Goal: Ask a question: Seek information or help from site administrators or community

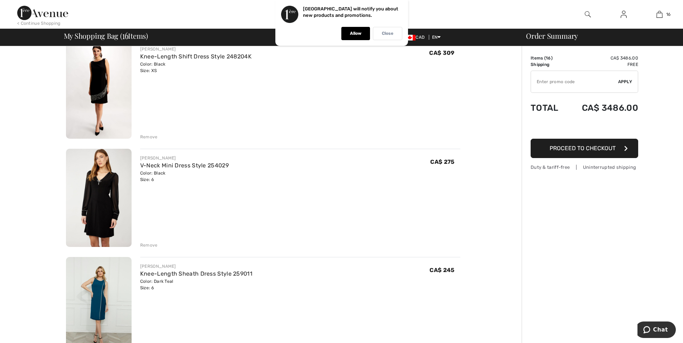
click at [386, 36] on p "Close" at bounding box center [387, 33] width 11 height 5
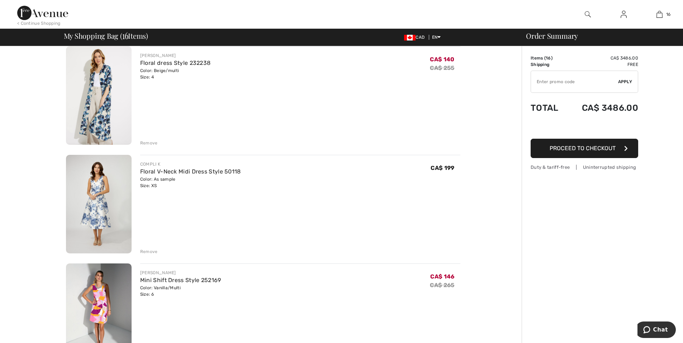
scroll to position [179, 0]
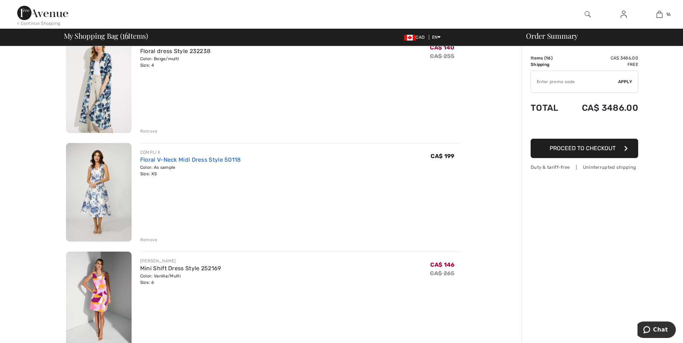
click at [161, 162] on link "Floral V-Neck Midi Dress Style 50118" at bounding box center [190, 159] width 101 height 7
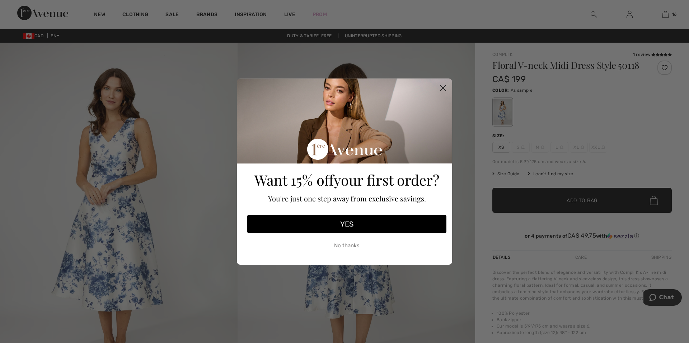
click at [441, 88] on circle "Close dialog" at bounding box center [443, 88] width 12 height 12
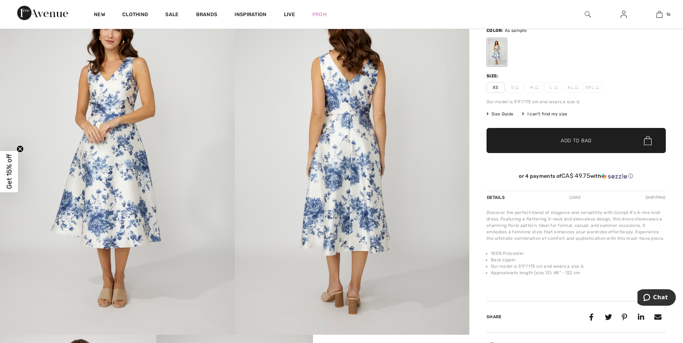
scroll to position [36, 0]
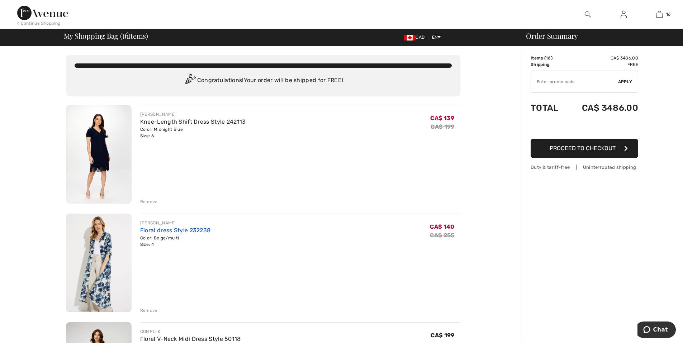
click at [179, 232] on link "Floral dress Style 232238" at bounding box center [175, 230] width 71 height 7
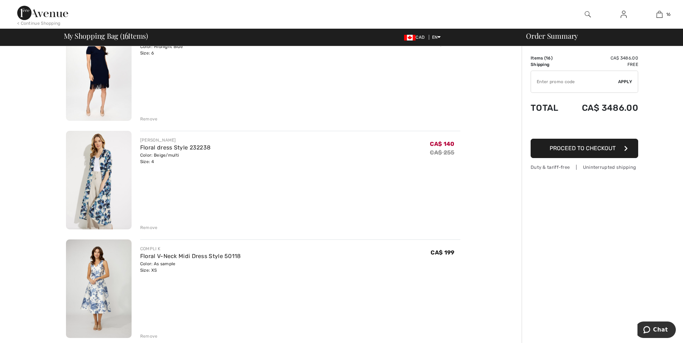
scroll to position [108, 0]
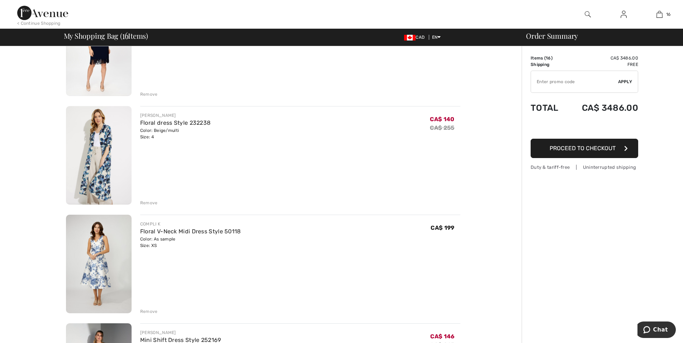
click at [146, 203] on div "Remove" at bounding box center [149, 203] width 18 height 6
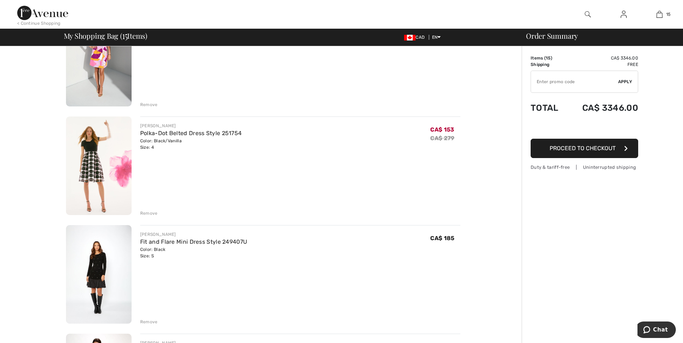
scroll to position [323, 0]
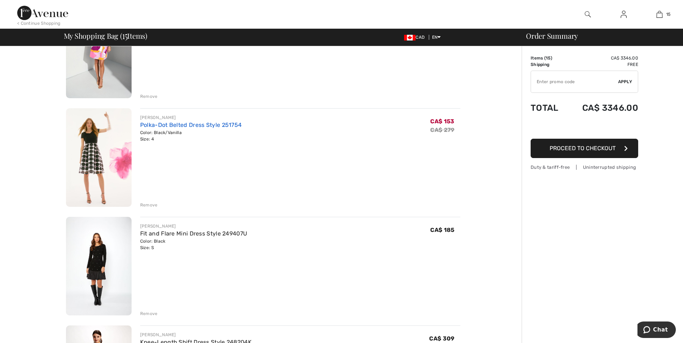
click at [149, 128] on link "Polka-Dot Belted Dress Style 251754" at bounding box center [191, 125] width 102 height 7
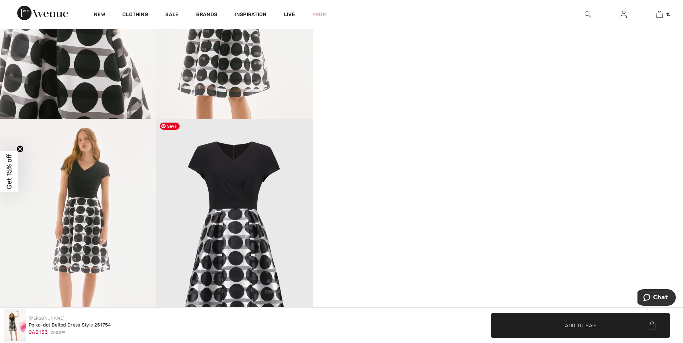
scroll to position [538, 0]
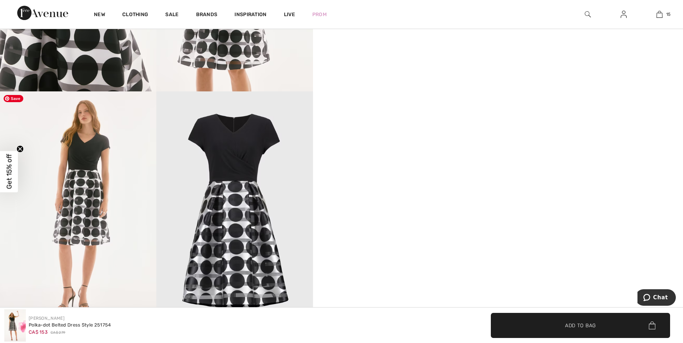
click at [92, 220] on img at bounding box center [78, 208] width 156 height 235
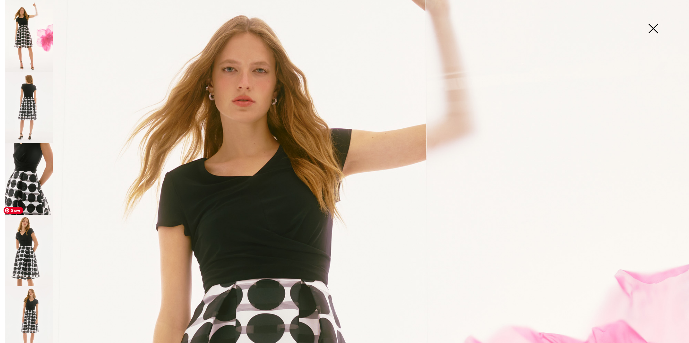
scroll to position [108, 0]
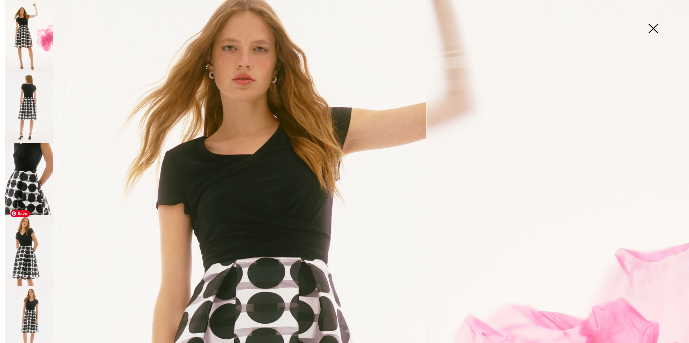
click at [31, 258] on img at bounding box center [29, 251] width 48 height 72
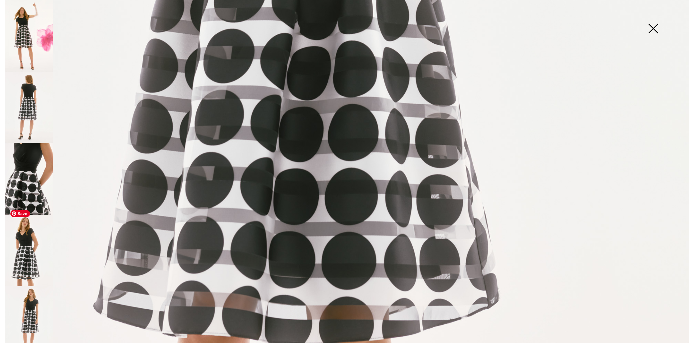
scroll to position [646, 0]
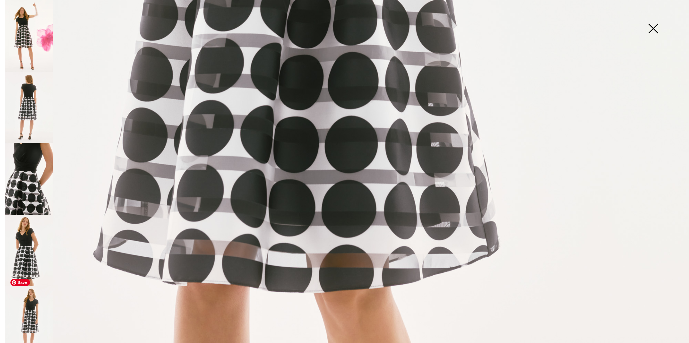
click at [28, 311] on img at bounding box center [29, 322] width 48 height 72
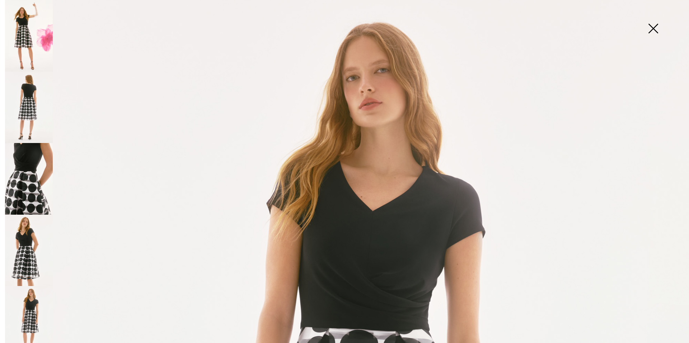
scroll to position [0, 0]
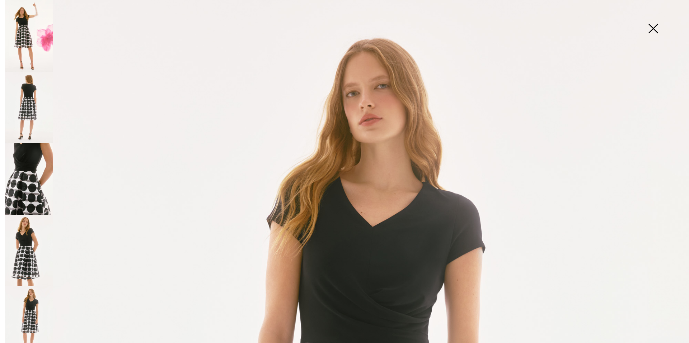
click at [655, 28] on img at bounding box center [653, 29] width 36 height 37
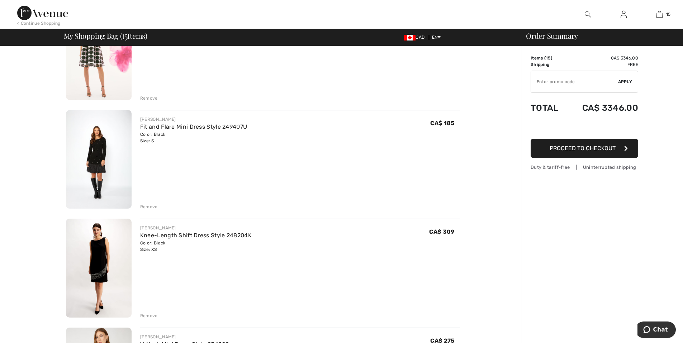
scroll to position [431, 0]
click at [91, 169] on img at bounding box center [99, 158] width 66 height 99
click at [151, 205] on div "Remove" at bounding box center [149, 206] width 18 height 6
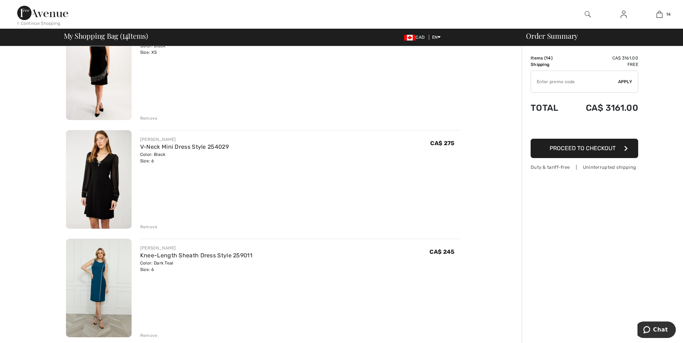
scroll to position [538, 0]
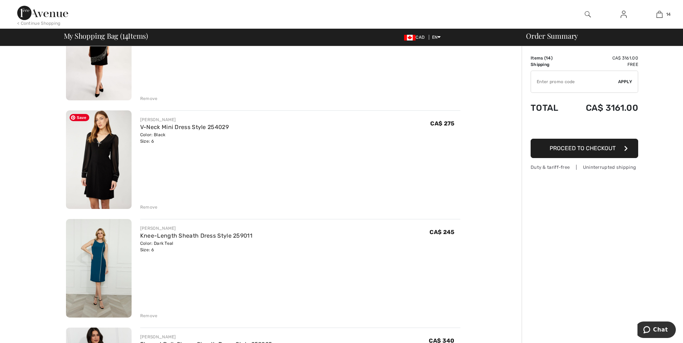
click at [114, 177] on img at bounding box center [99, 160] width 66 height 99
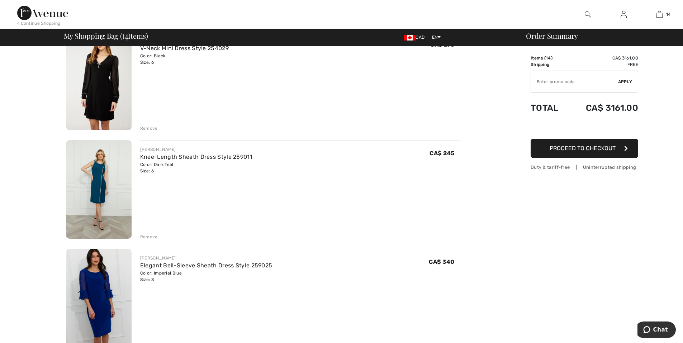
scroll to position [646, 0]
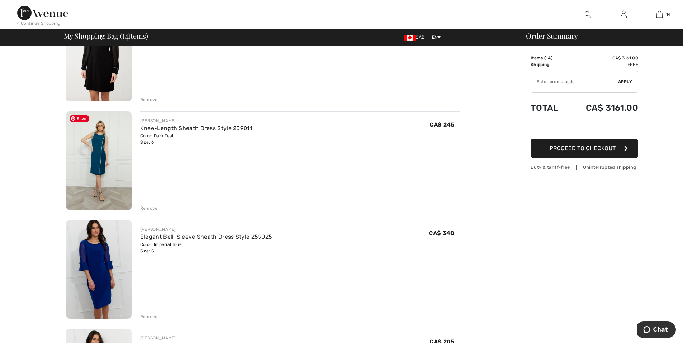
click at [103, 140] on img at bounding box center [99, 161] width 66 height 99
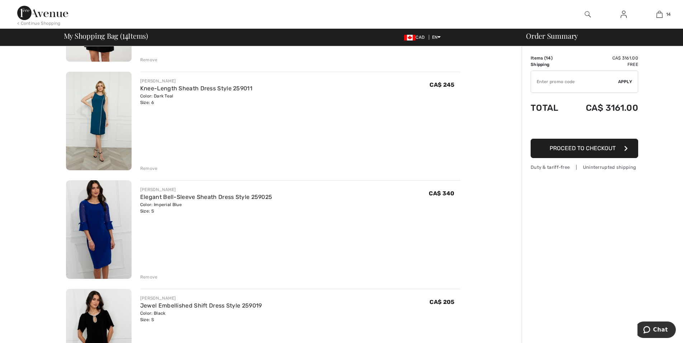
scroll to position [753, 0]
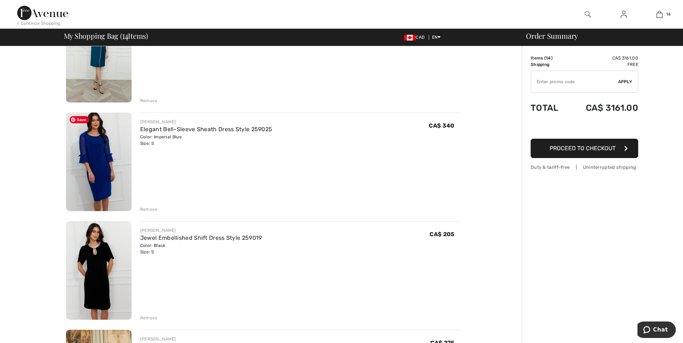
click at [81, 159] on img at bounding box center [99, 162] width 66 height 99
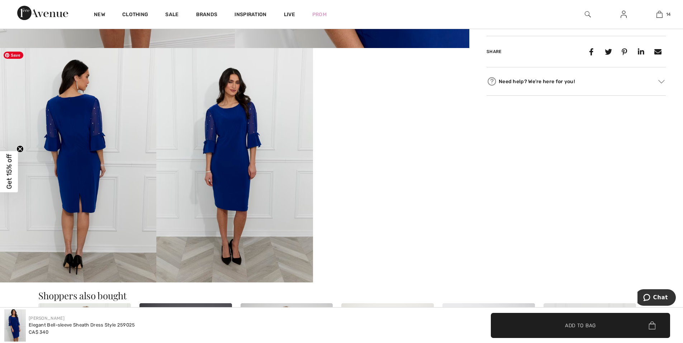
scroll to position [359, 0]
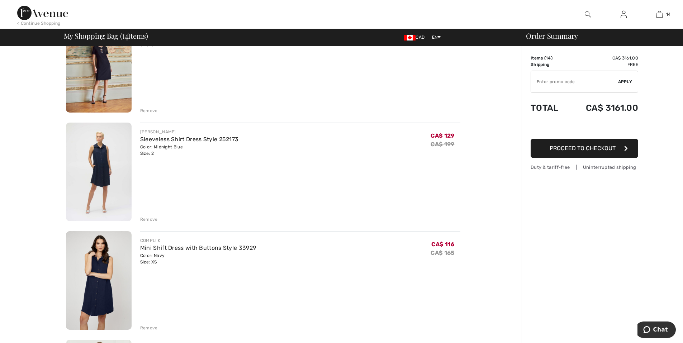
scroll to position [1184, 0]
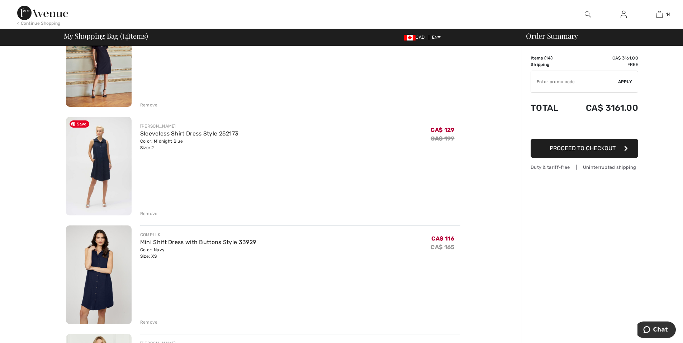
click at [100, 179] on img at bounding box center [99, 166] width 66 height 99
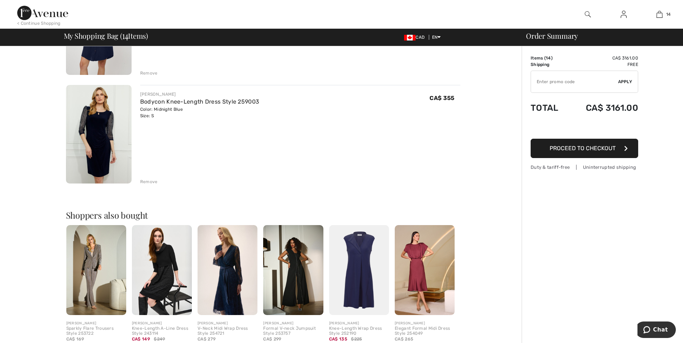
scroll to position [1435, 0]
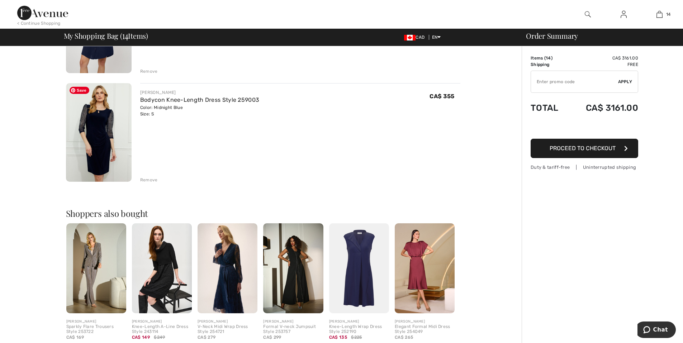
click at [90, 133] on img at bounding box center [99, 132] width 66 height 99
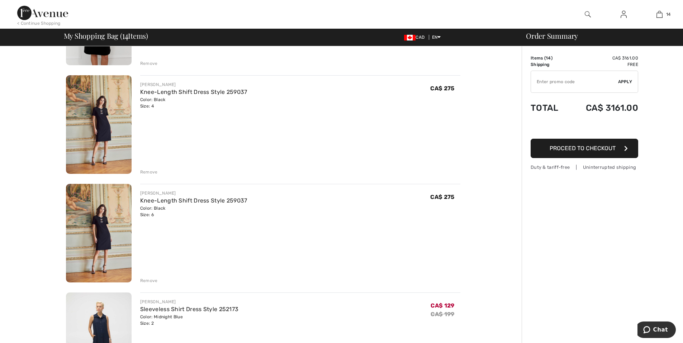
scroll to position [1005, 0]
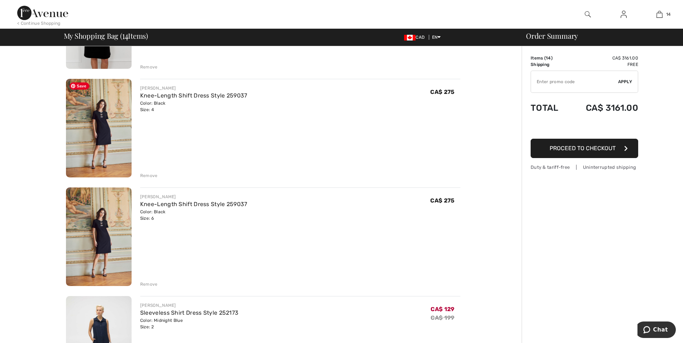
click at [100, 161] on img at bounding box center [99, 128] width 66 height 99
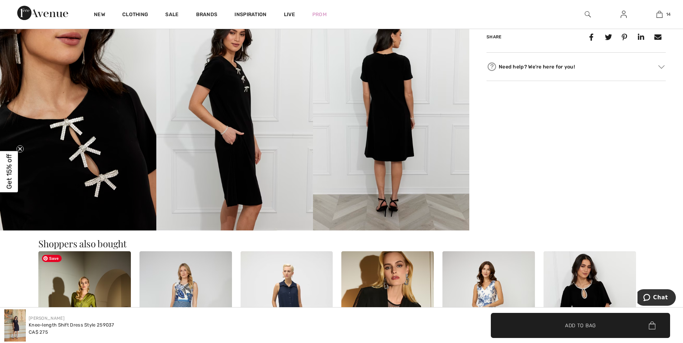
scroll to position [287, 0]
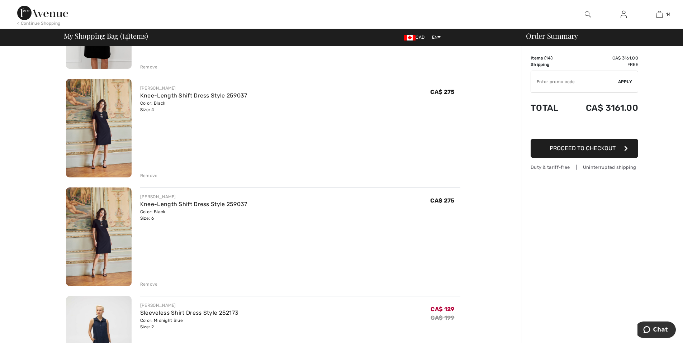
click at [151, 175] on div "Remove" at bounding box center [149, 176] width 18 height 6
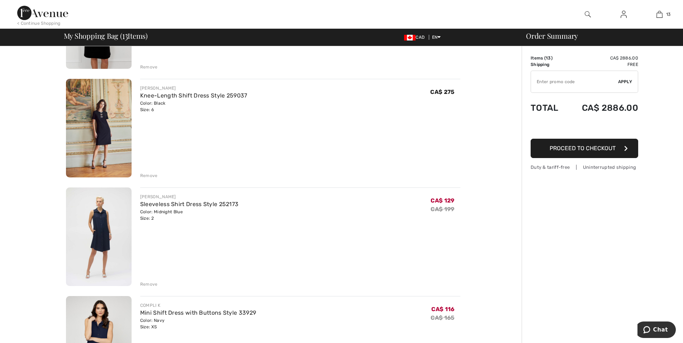
click at [149, 176] on div "Remove" at bounding box center [149, 176] width 18 height 6
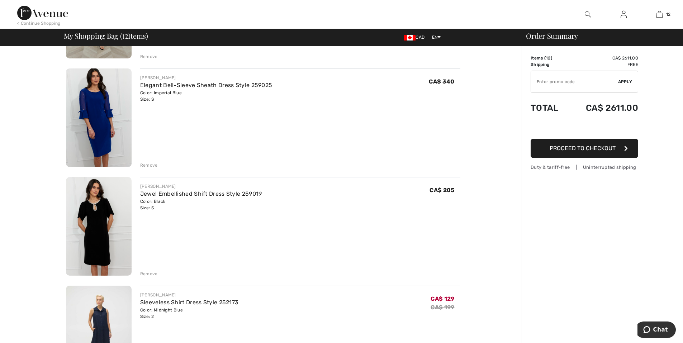
scroll to position [753, 0]
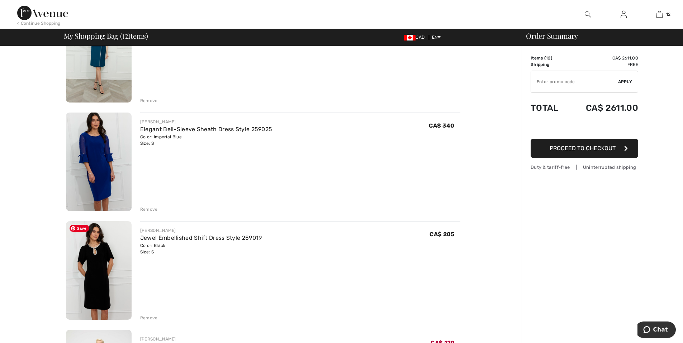
click at [102, 262] on img at bounding box center [99, 270] width 66 height 99
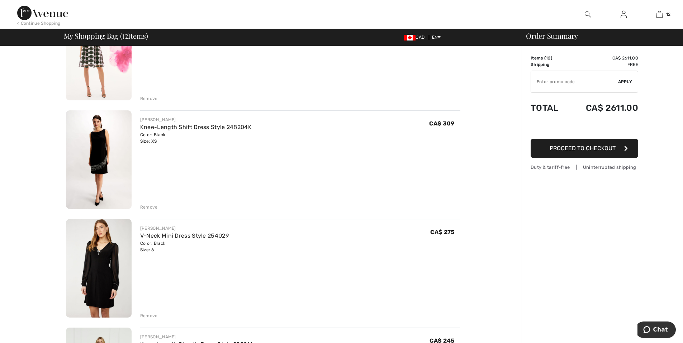
scroll to position [395, 0]
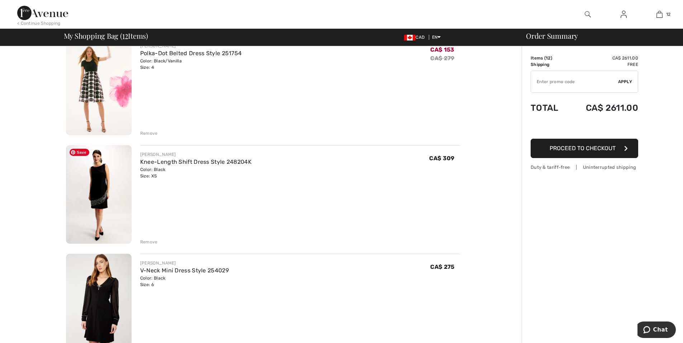
click at [88, 207] on img at bounding box center [99, 194] width 66 height 99
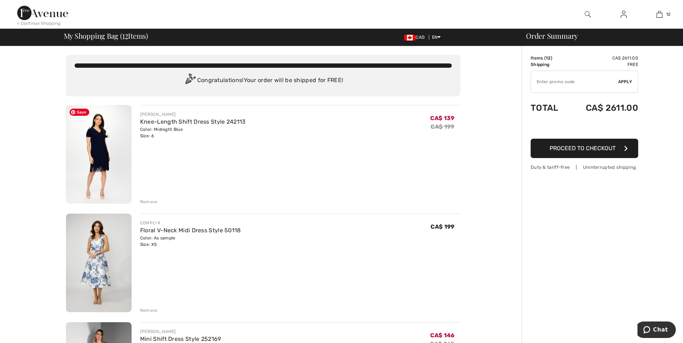
click at [94, 157] on img at bounding box center [99, 154] width 66 height 99
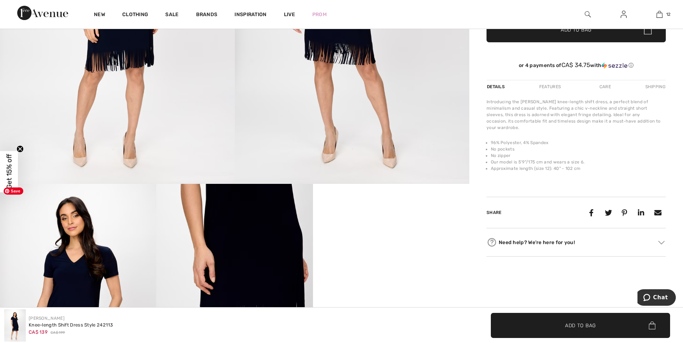
scroll to position [108, 0]
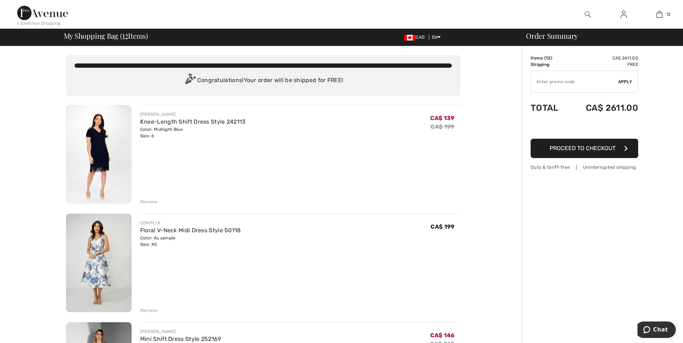
click at [147, 202] on div "Remove" at bounding box center [149, 202] width 18 height 6
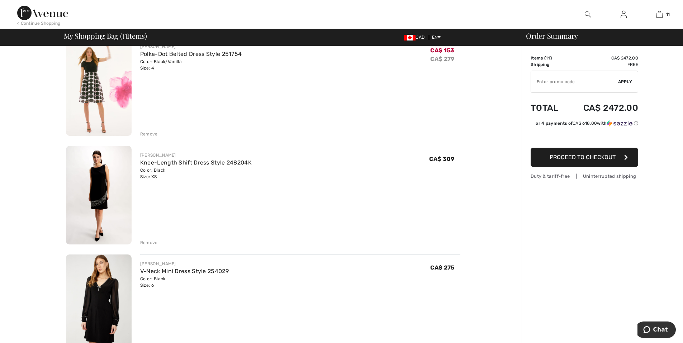
scroll to position [179, 0]
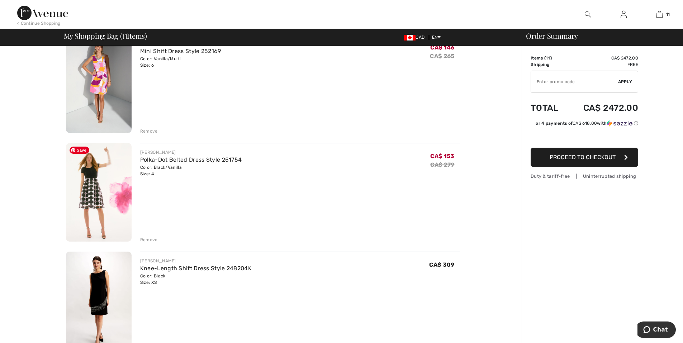
click at [104, 188] on img at bounding box center [99, 192] width 66 height 99
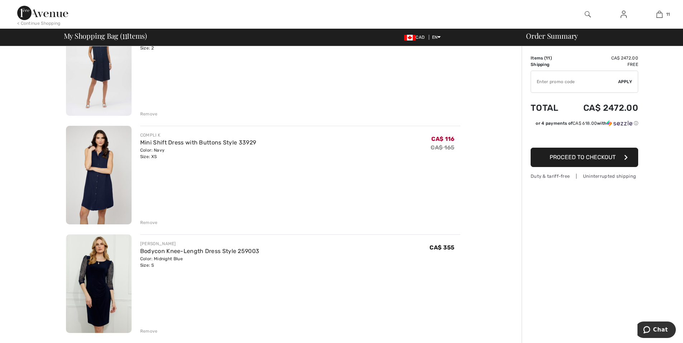
scroll to position [933, 0]
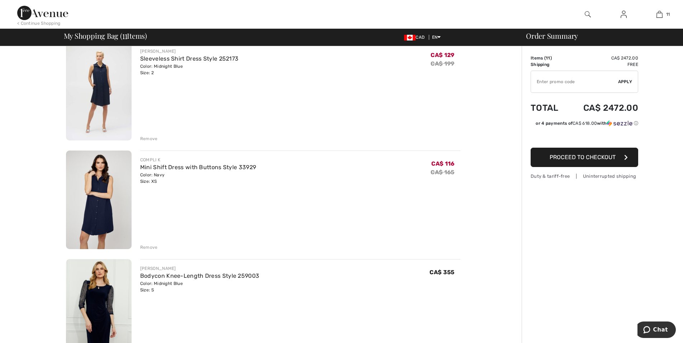
click at [152, 248] on div "Remove" at bounding box center [149, 247] width 18 height 6
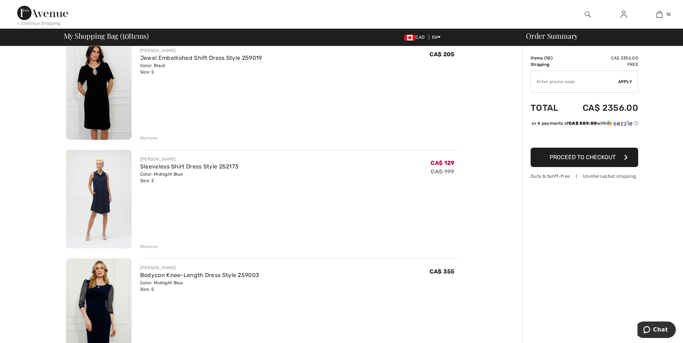
scroll to position [825, 0]
click at [151, 247] on div "Remove" at bounding box center [149, 246] width 18 height 6
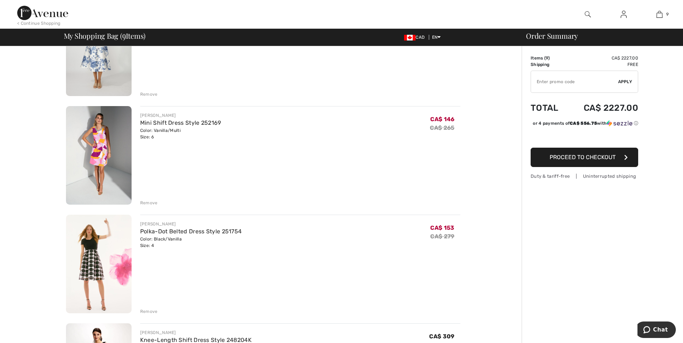
scroll to position [0, 0]
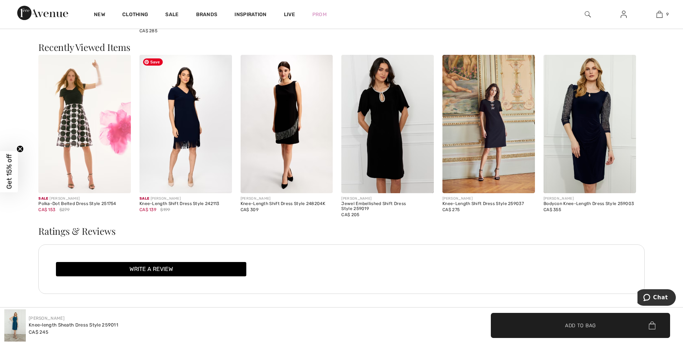
scroll to position [1005, 0]
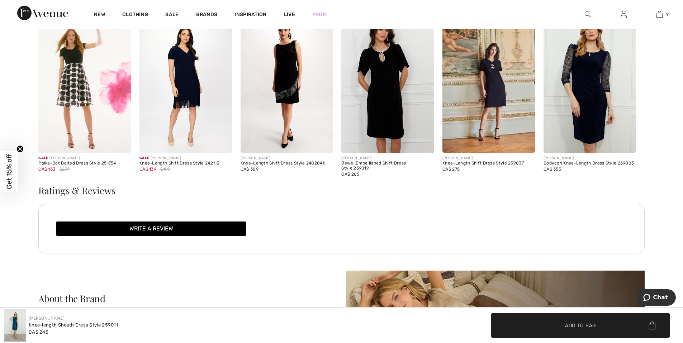
click at [15, 176] on span "Get 15% off" at bounding box center [9, 171] width 18 height 41
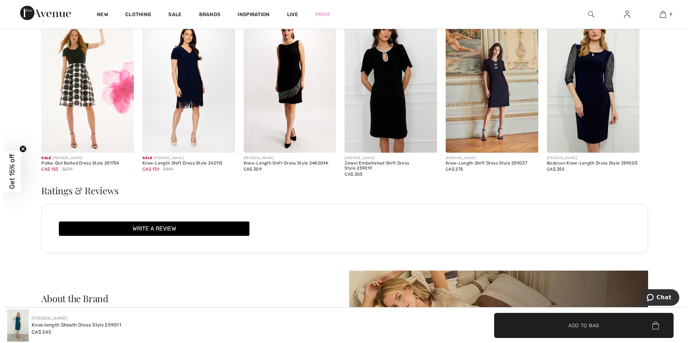
scroll to position [1014, 0]
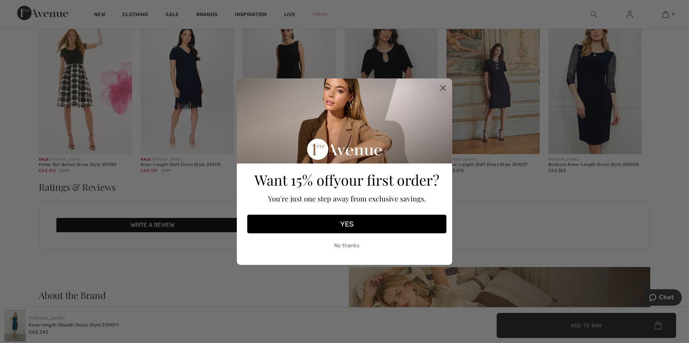
click at [344, 227] on button "YES" at bounding box center [346, 224] width 199 height 19
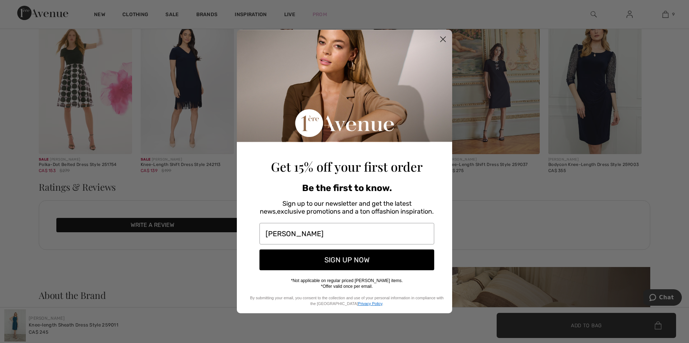
type input "kimkenney64@gmail.com"
click at [332, 263] on button "SIGN UP NOW" at bounding box center [346, 260] width 175 height 21
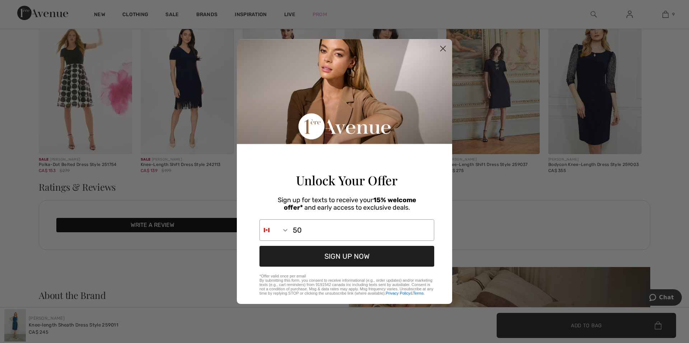
type input "1-506-454-7404"
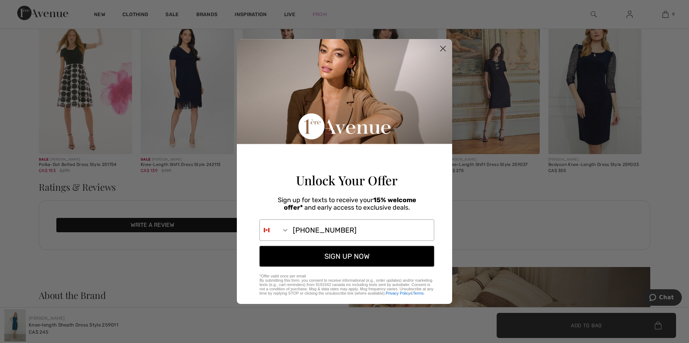
click at [353, 257] on button "SIGN UP NOW" at bounding box center [346, 256] width 175 height 21
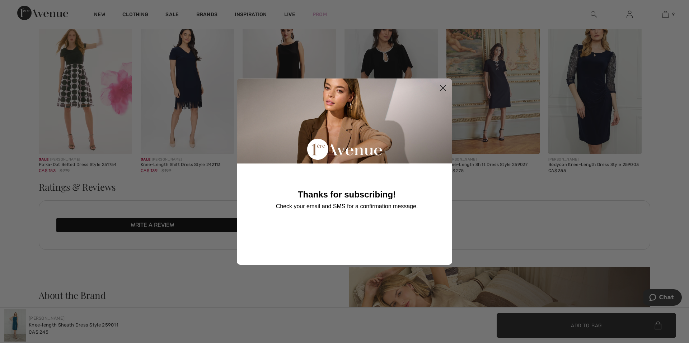
click at [444, 87] on icon "Close dialog" at bounding box center [443, 87] width 5 height 5
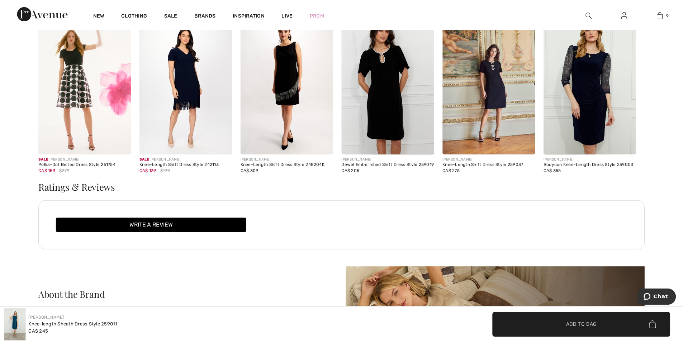
scroll to position [1005, 0]
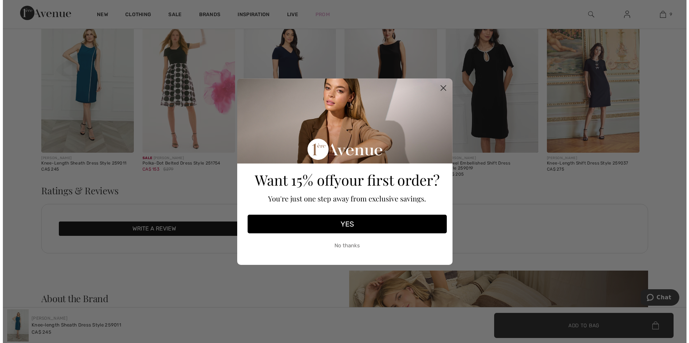
scroll to position [1014, 0]
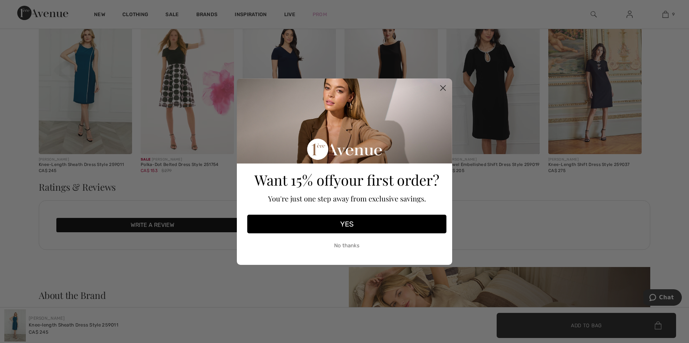
click at [340, 227] on button "YES" at bounding box center [346, 224] width 199 height 19
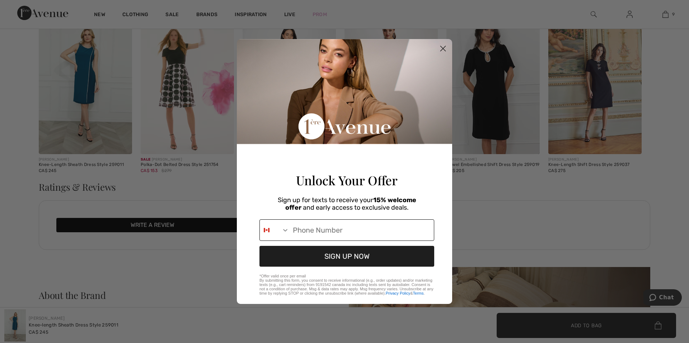
click at [307, 234] on input "Phone Number" at bounding box center [361, 230] width 145 height 21
click at [443, 46] on circle "Close dialog" at bounding box center [443, 49] width 12 height 12
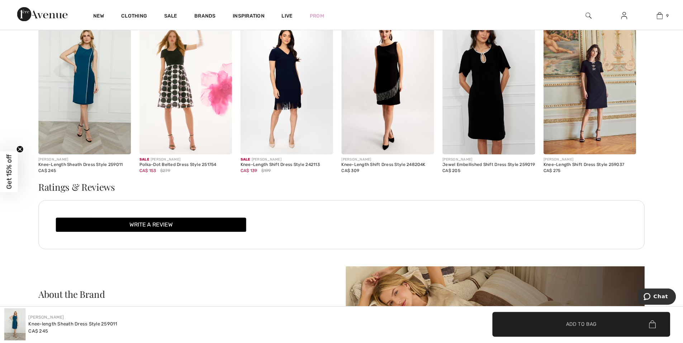
scroll to position [1005, 0]
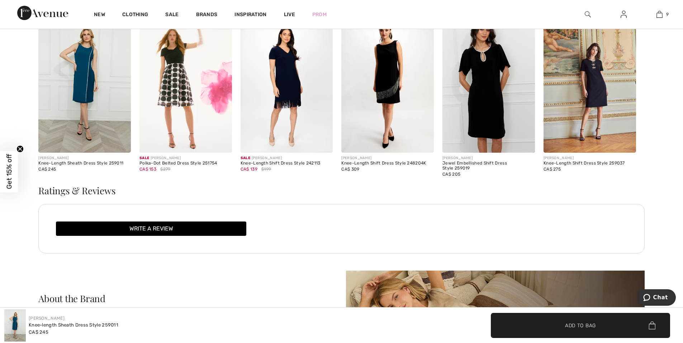
click at [6, 175] on span "Get 15% off" at bounding box center [9, 171] width 8 height 35
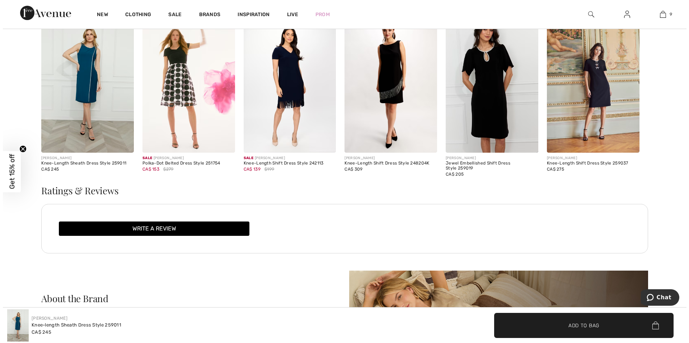
scroll to position [1014, 0]
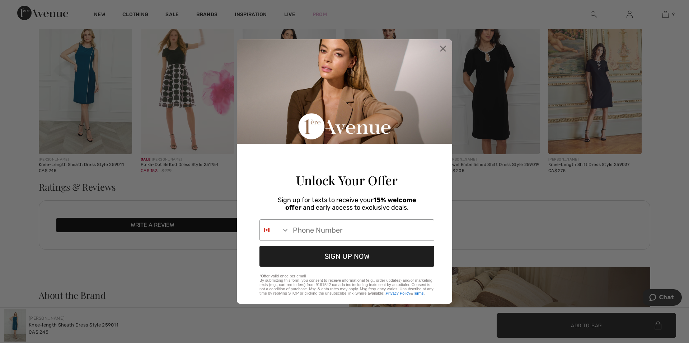
click at [446, 46] on circle "Close dialog" at bounding box center [443, 49] width 12 height 12
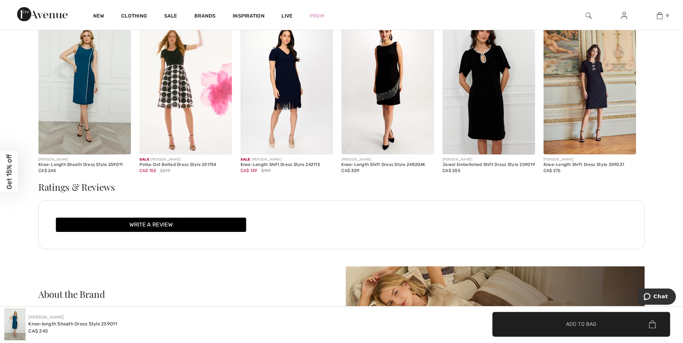
scroll to position [1005, 0]
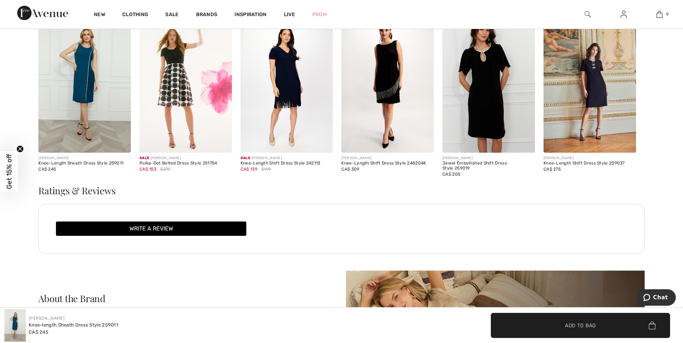
drag, startPoint x: 161, startPoint y: 267, endPoint x: 131, endPoint y: 224, distance: 52.8
click at [149, 245] on div "Shoppers also bought Sale [PERSON_NAME] Knee-Length Casual Dress Style 256819U …" at bounding box center [341, 5] width 615 height 742
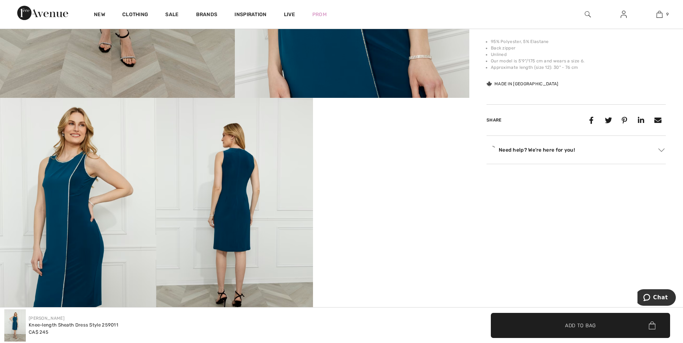
scroll to position [287, 0]
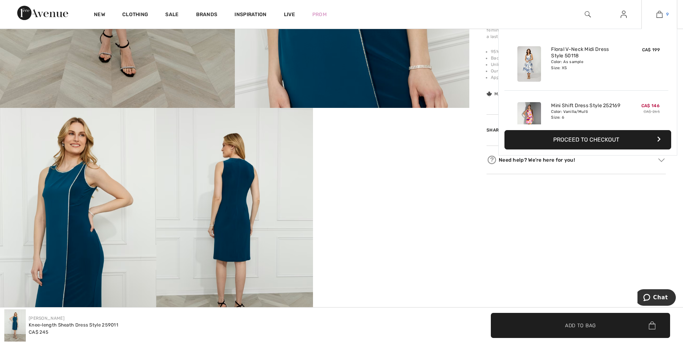
click at [659, 15] on img at bounding box center [660, 14] width 6 height 9
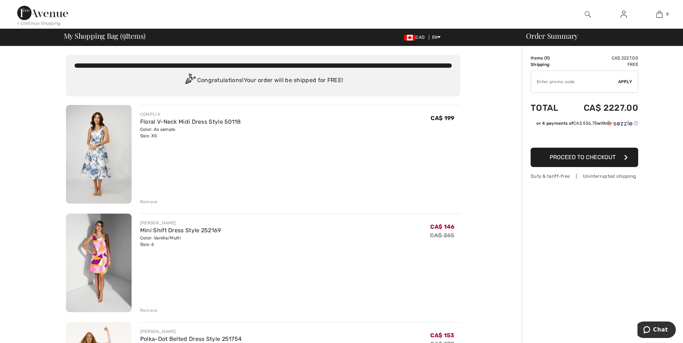
click at [582, 81] on input "TEXT" at bounding box center [574, 82] width 87 height 22
click at [581, 81] on input "TEXT" at bounding box center [574, 82] width 87 height 22
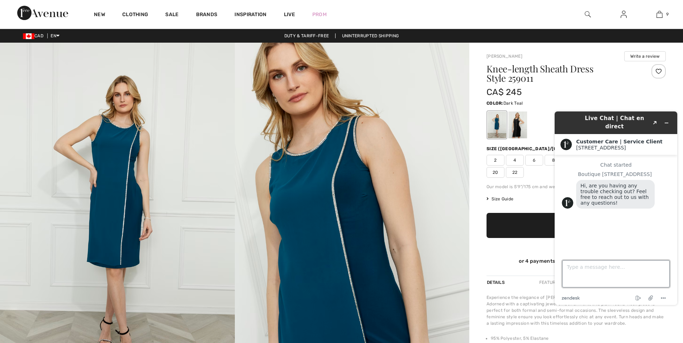
click at [585, 277] on textarea "Type a message here..." at bounding box center [617, 273] width 108 height 27
click at [567, 264] on textarea "I signed up for the 15% off and have yet to receive a notice in my email" at bounding box center [617, 273] width 108 height 27
click at [644, 274] on textarea "Hi! I signed up for the 15% off and have yet to receive a notice in my email" at bounding box center [617, 273] width 108 height 27
type textarea "Hi! I signed up for the 15% off and have yet to receive a notice in my email?"
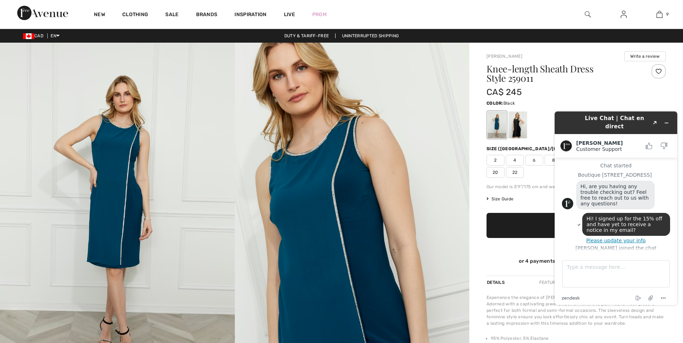
click at [515, 130] on div at bounding box center [518, 125] width 19 height 27
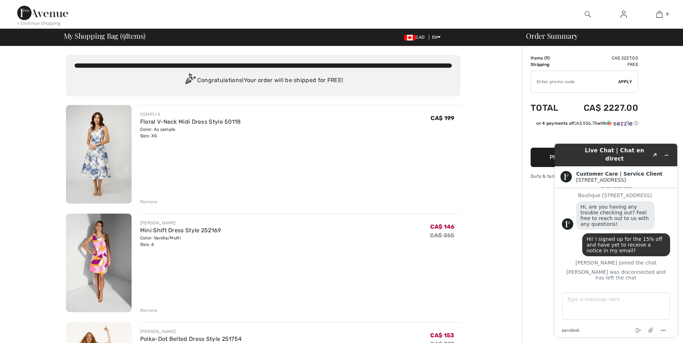
scroll to position [3, 0]
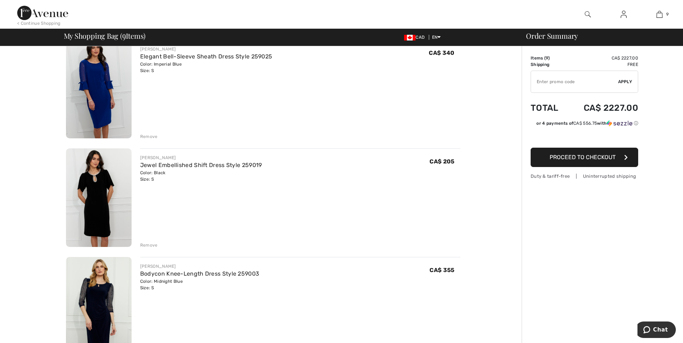
scroll to position [681, 0]
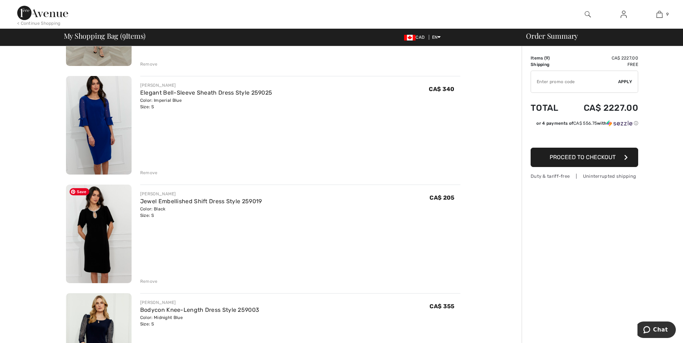
click at [98, 224] on img at bounding box center [99, 234] width 66 height 99
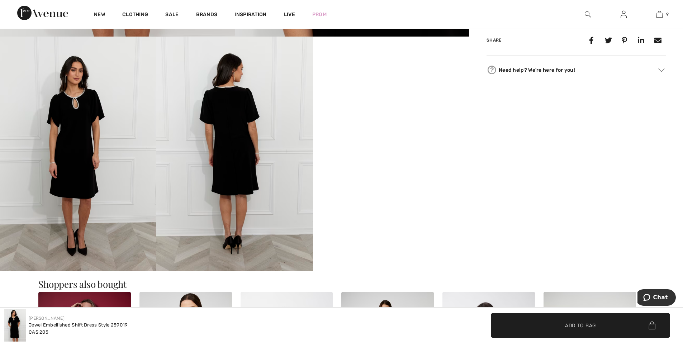
scroll to position [323, 0]
